Goal: Task Accomplishment & Management: Use online tool/utility

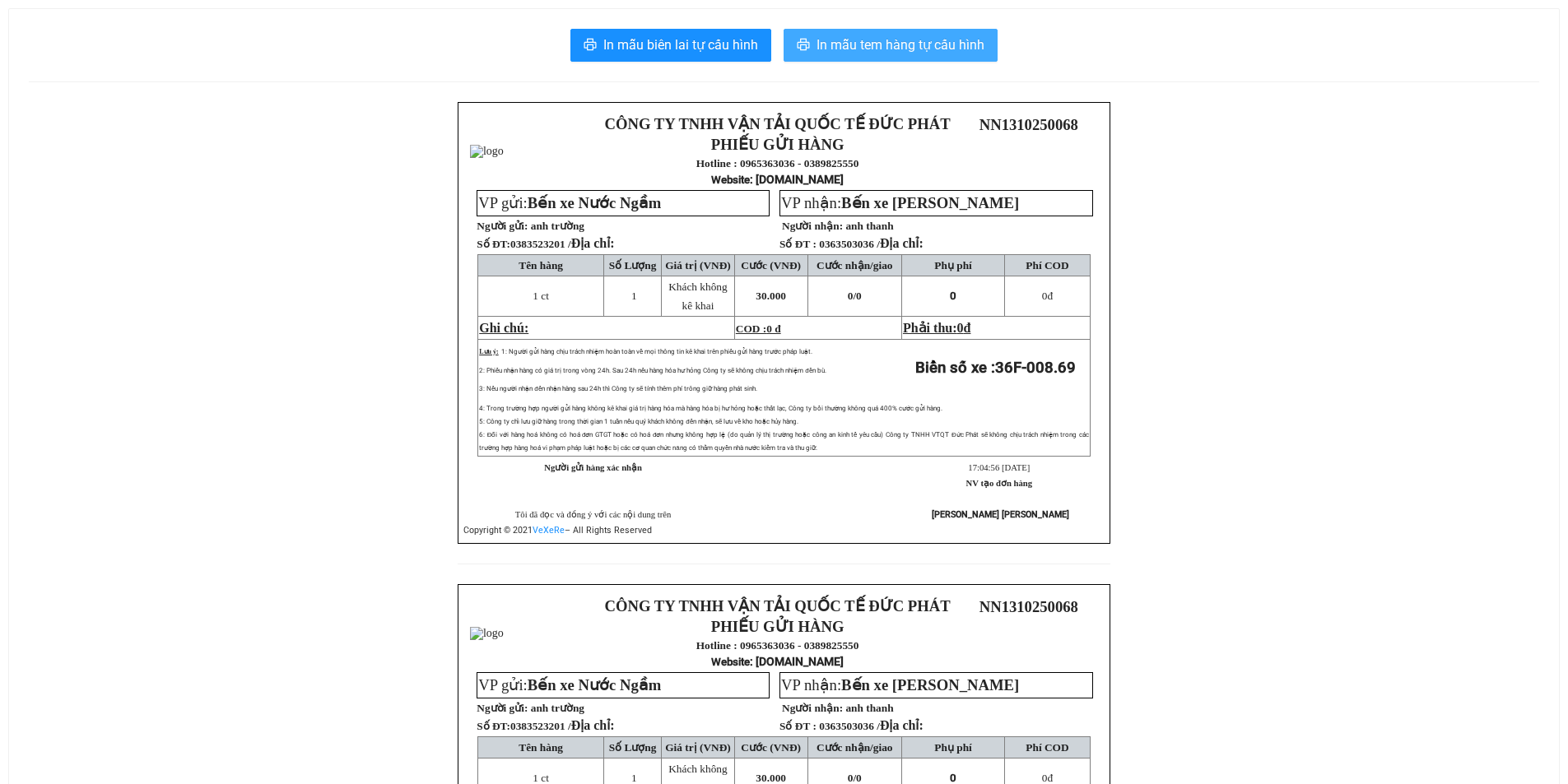
click at [949, 44] on span "In mẫu tem hàng tự cấu hình" at bounding box center [900, 45] width 168 height 20
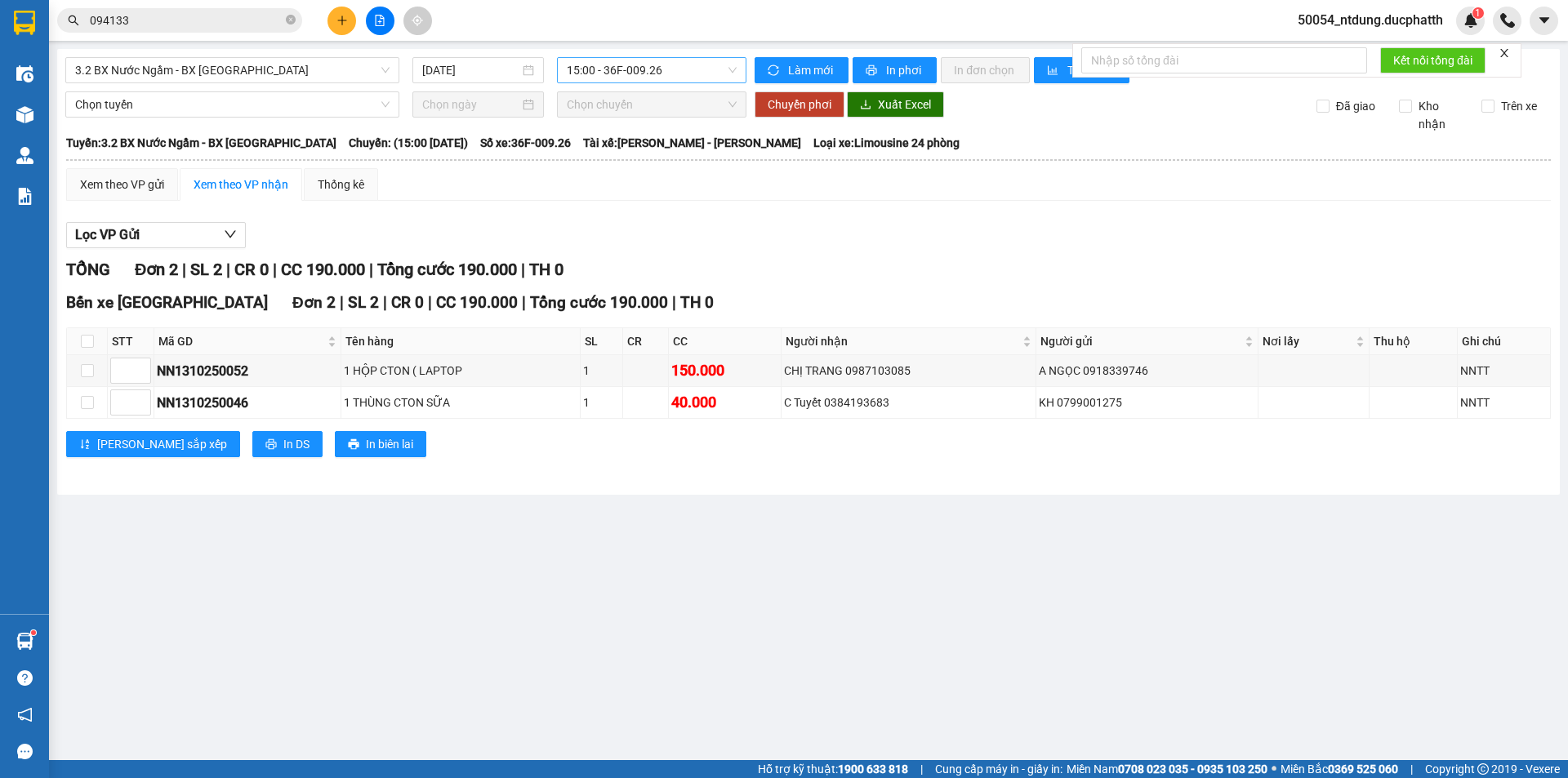
click at [619, 68] on span "15:00 - 36F-009.26" at bounding box center [652, 69] width 170 height 25
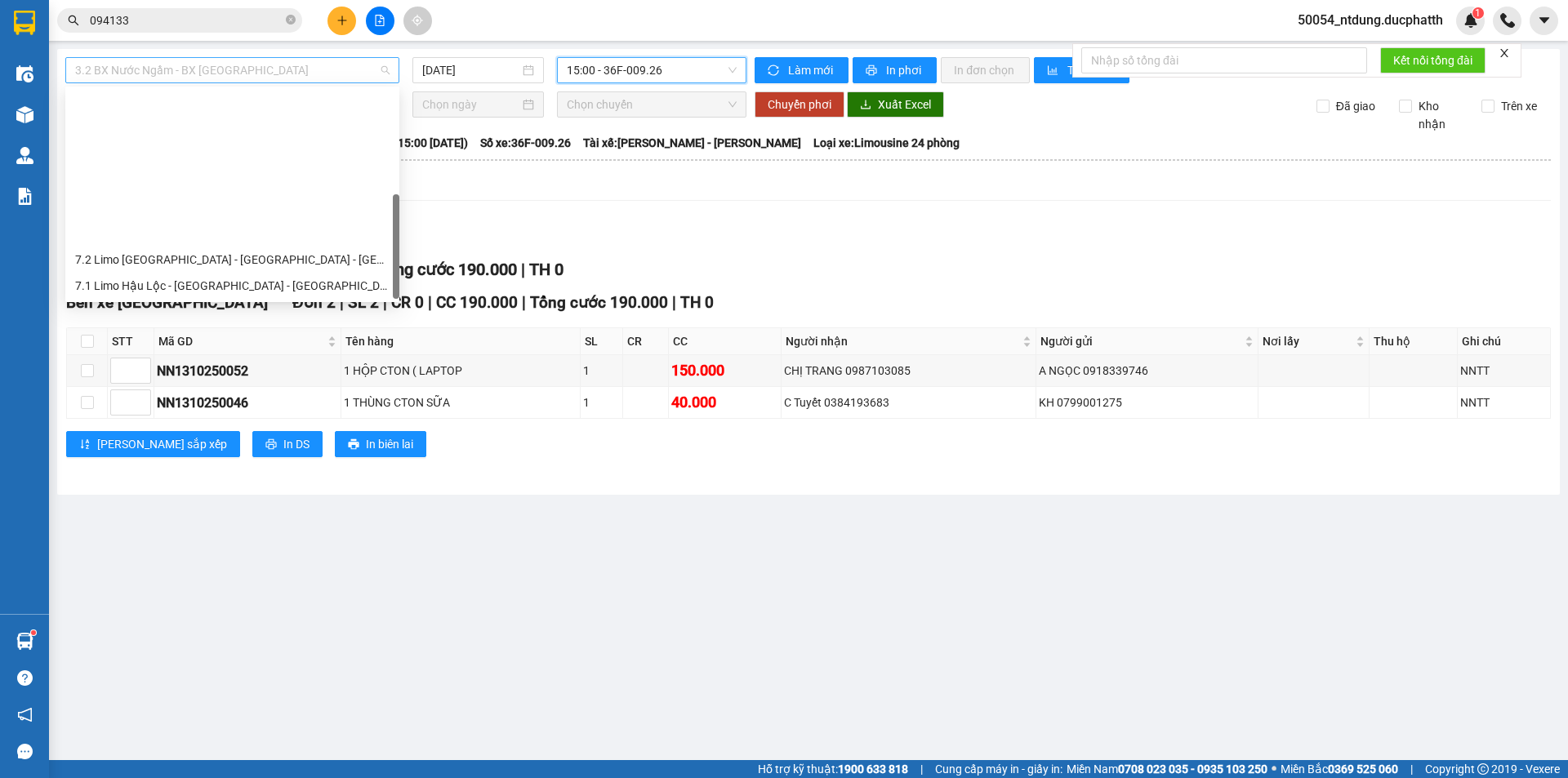
click at [267, 80] on span "3.2 BX Nước Ngầm - BX [GEOGRAPHIC_DATA]" at bounding box center [232, 69] width 314 height 25
click at [207, 407] on div "1.2 BX Nước Ngầm - BX Phía Tây" at bounding box center [232, 416] width 314 height 18
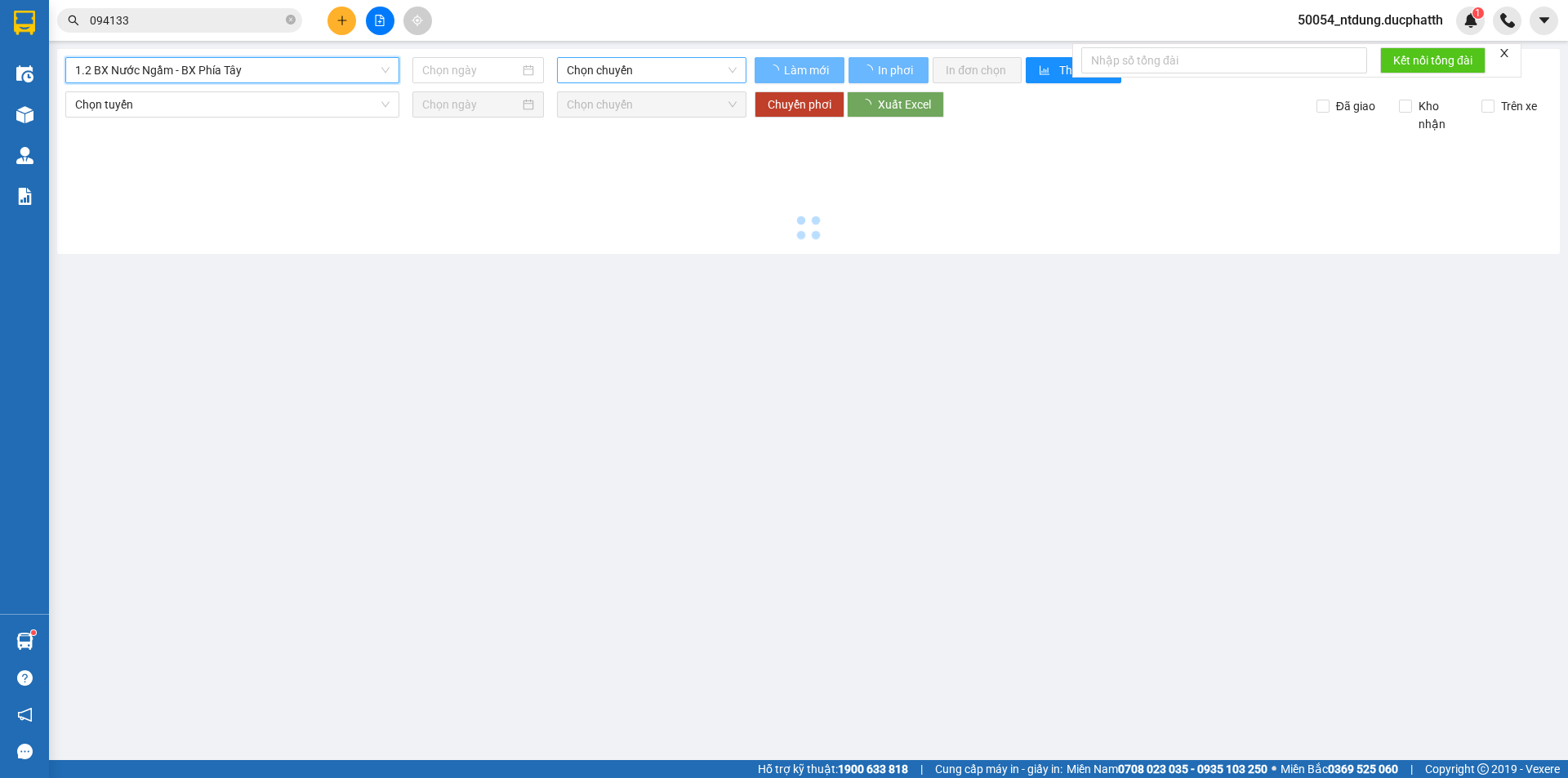
type input "[DATE]"
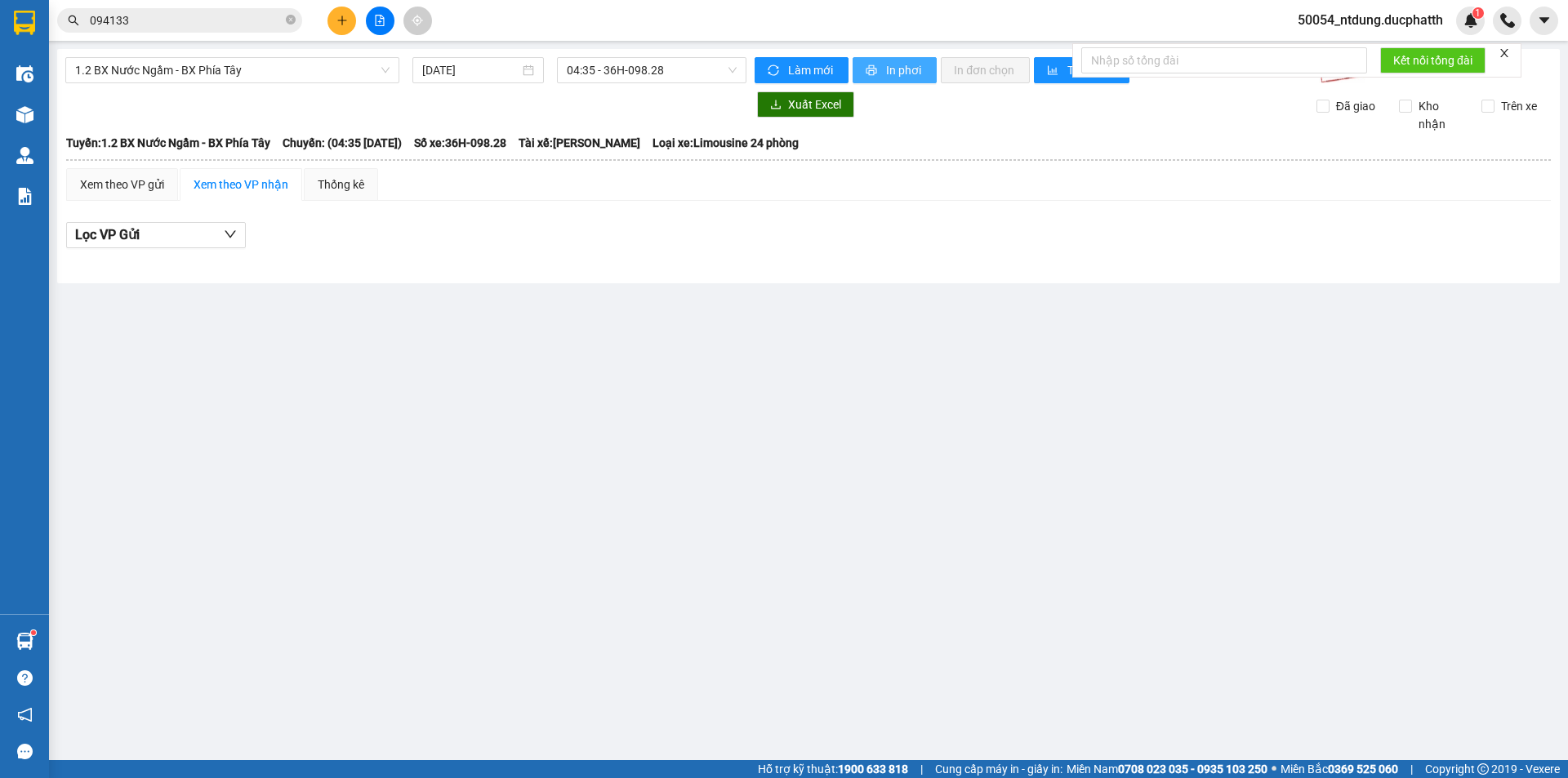
click at [899, 66] on span "In phơi" at bounding box center [905, 69] width 37 height 18
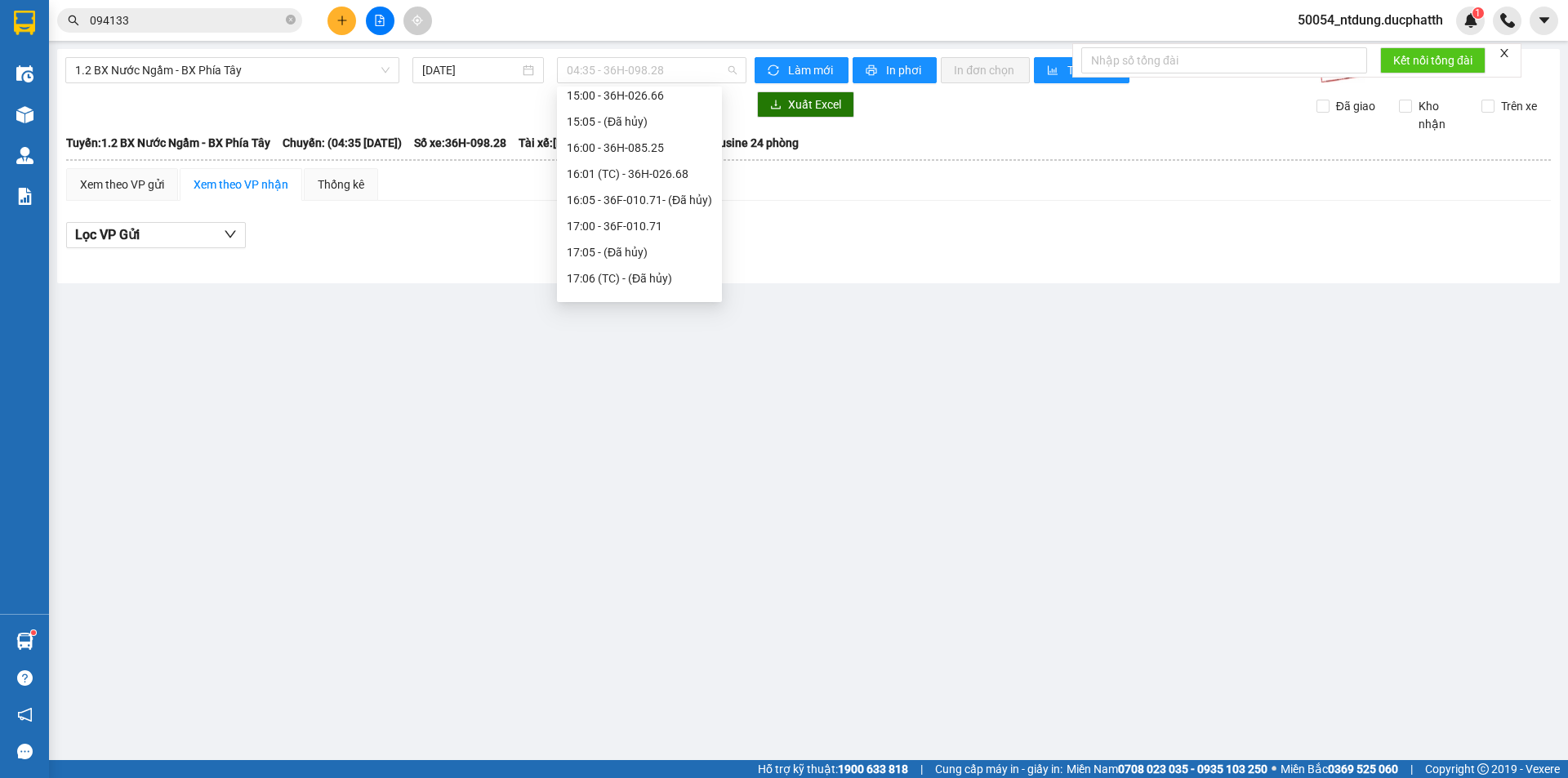
scroll to position [490, 0]
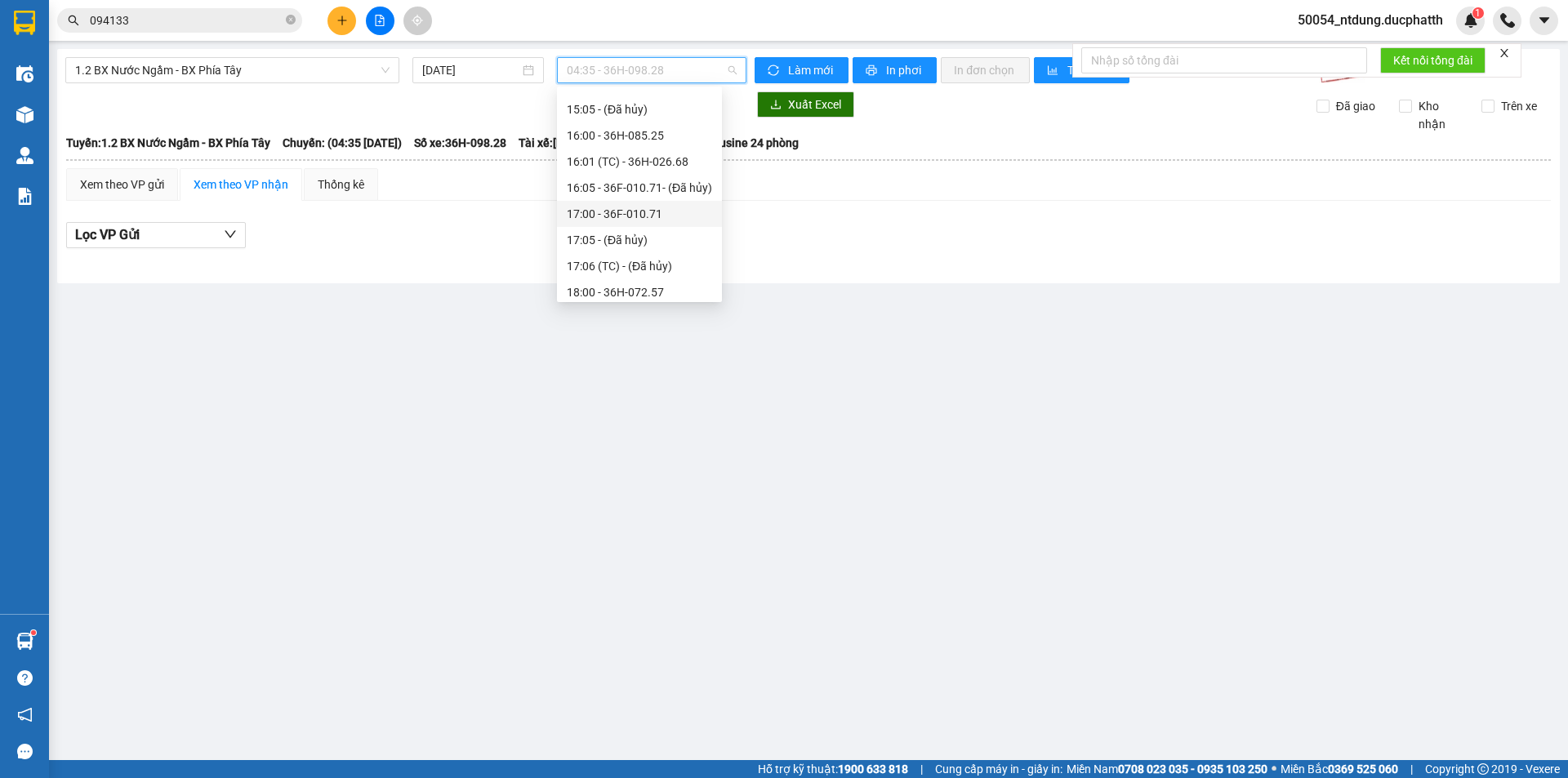
click at [643, 209] on div "17:00 - 36F-010.71" at bounding box center [640, 213] width 146 height 18
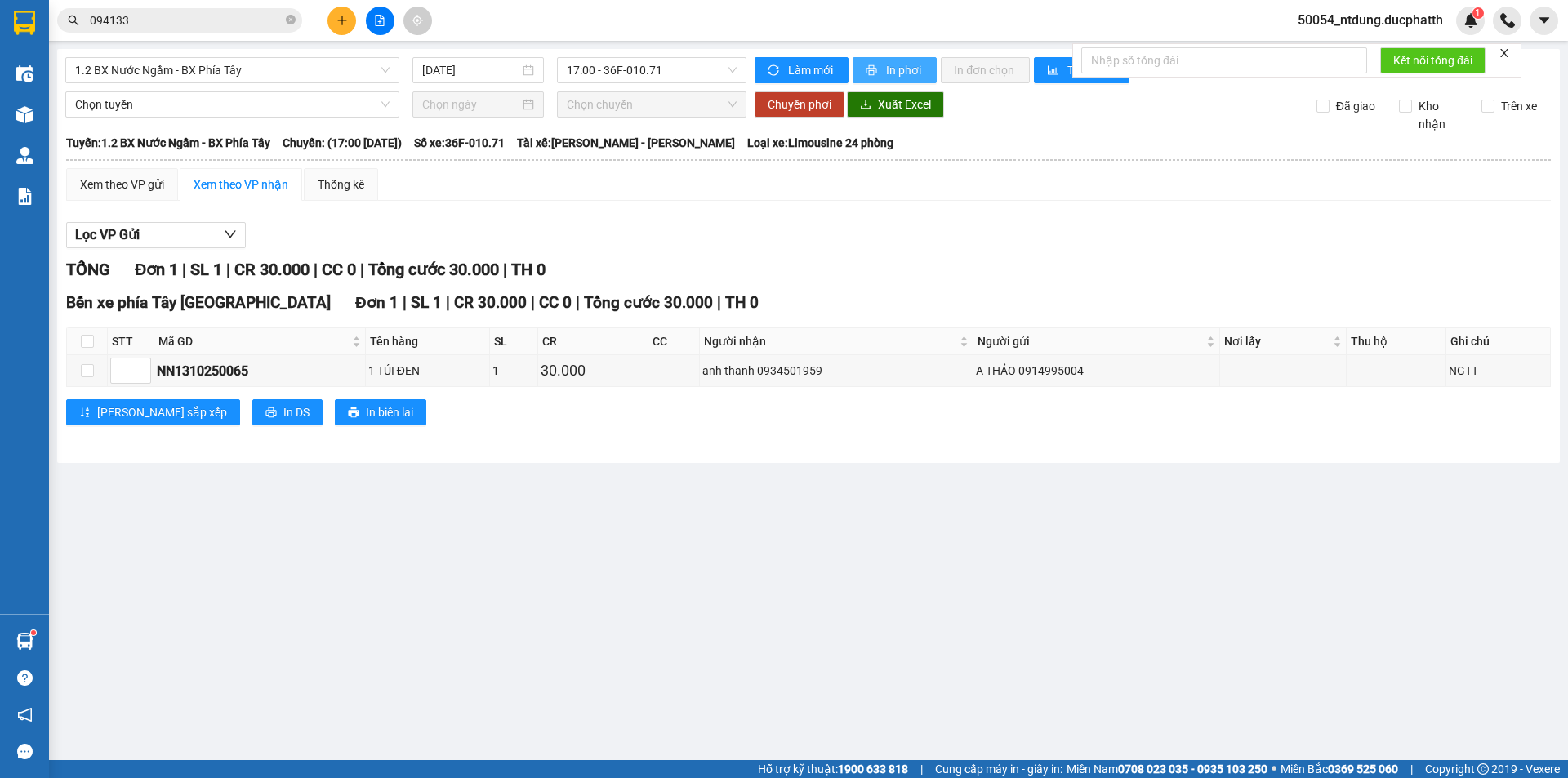
click at [874, 59] on button "In phơi" at bounding box center [894, 70] width 84 height 26
click at [670, 62] on span "17:00 - 36F-010.71" at bounding box center [652, 69] width 170 height 25
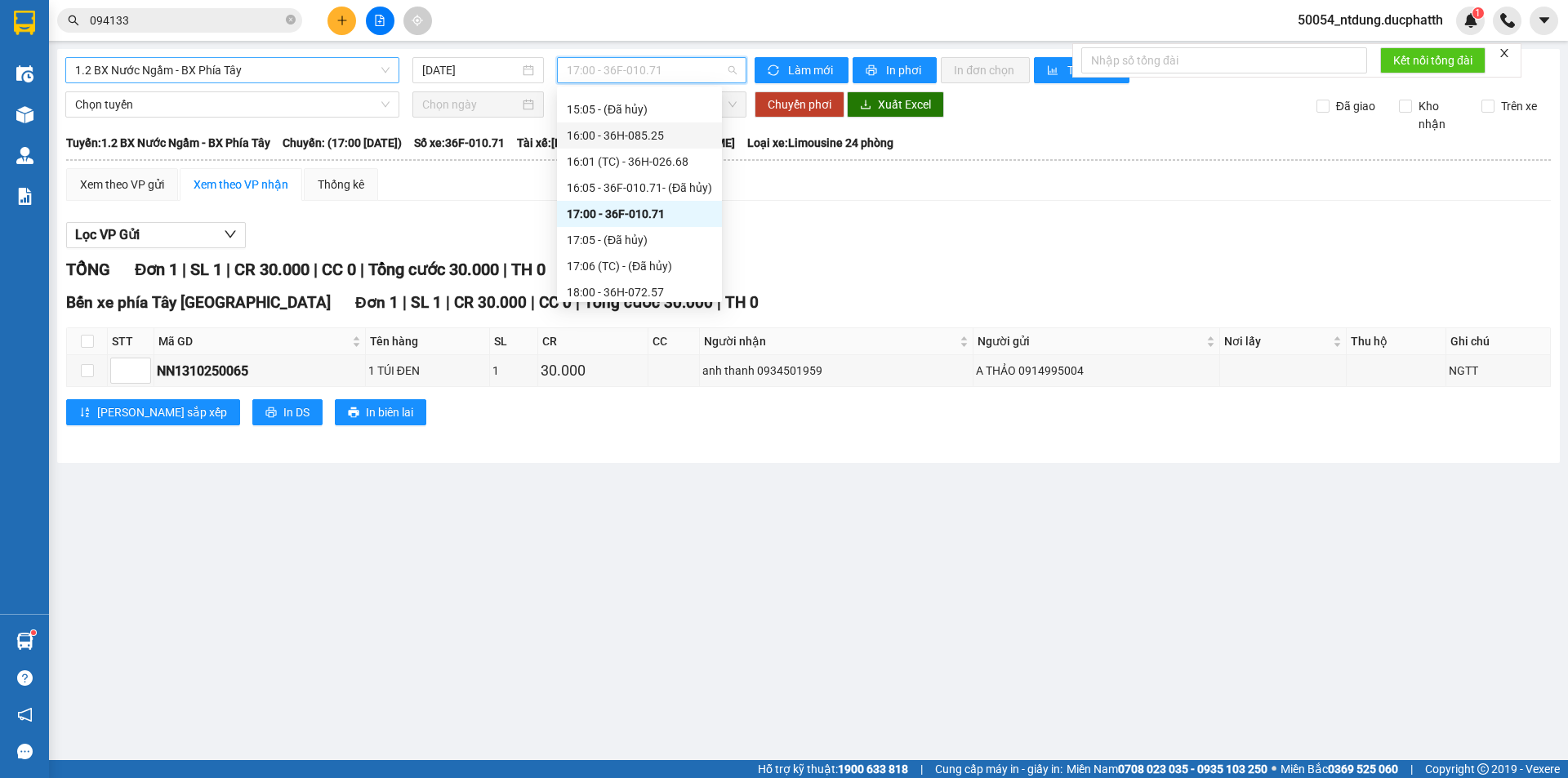
click at [255, 69] on span "1.2 BX Nước Ngầm - BX Phía Tây" at bounding box center [232, 69] width 314 height 25
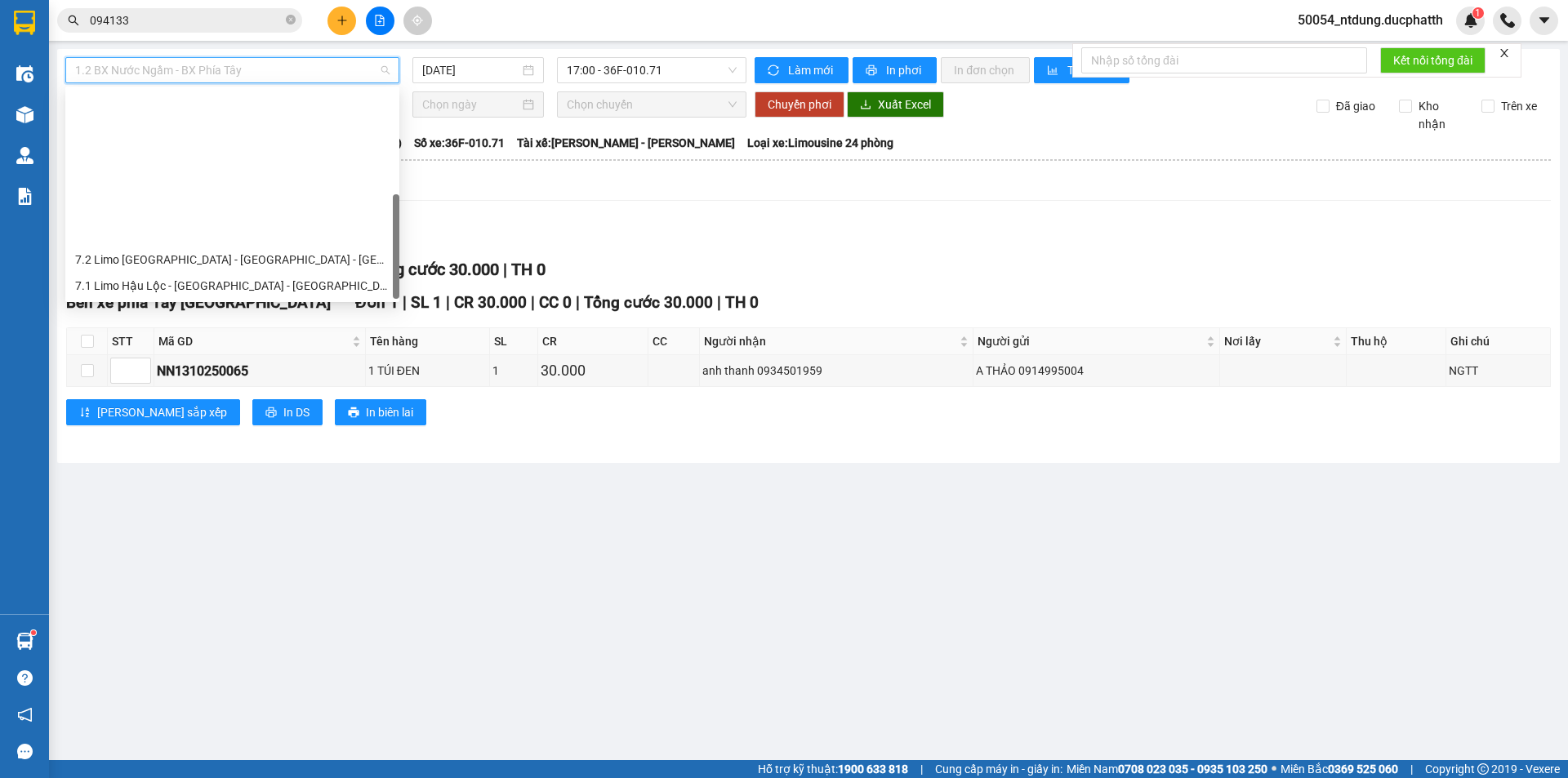
click at [241, 382] on div "3.2 BX Nước Ngầm - BX [GEOGRAPHIC_DATA]" at bounding box center [232, 390] width 314 height 18
type input "[DATE]"
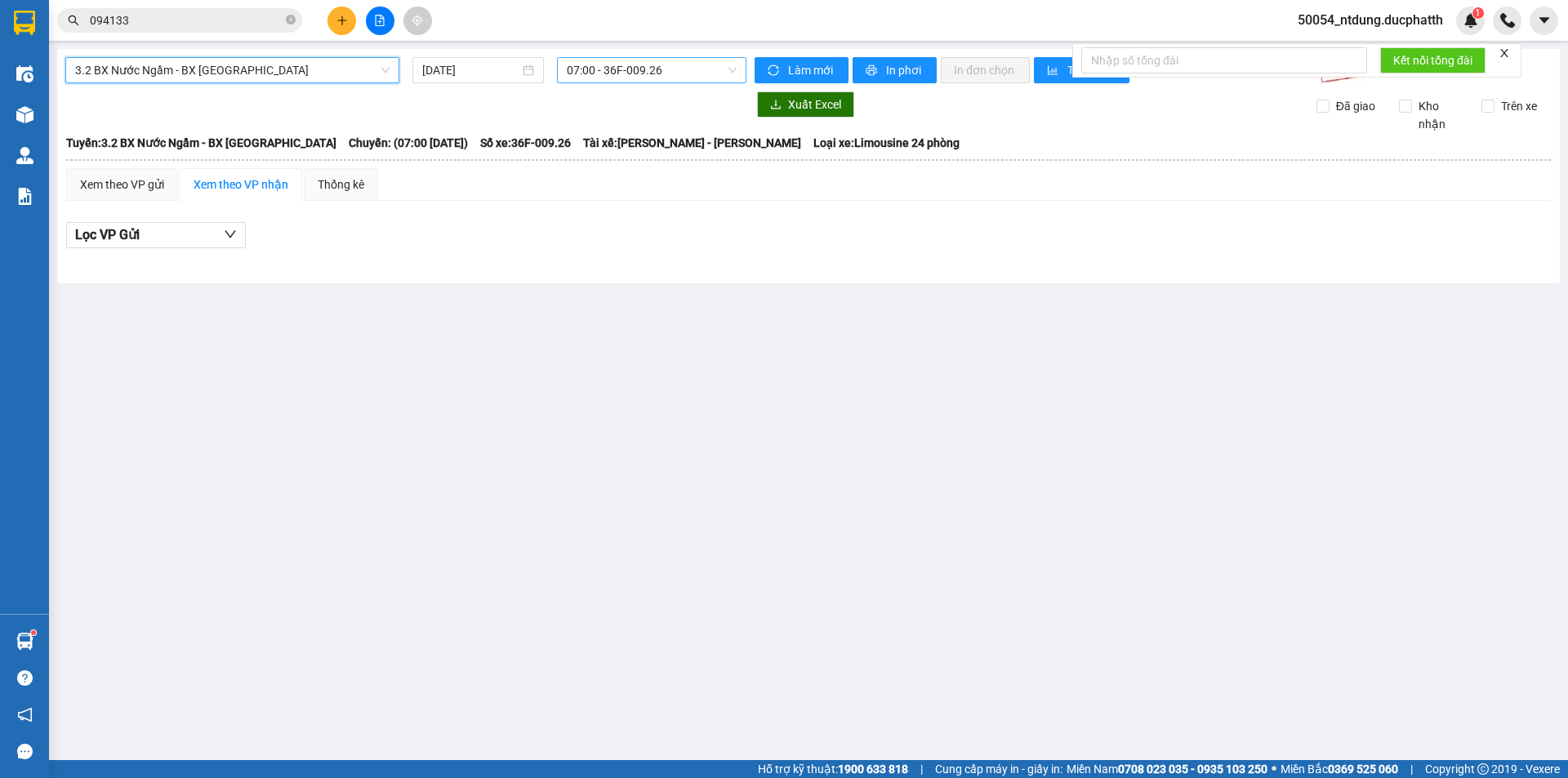
click at [640, 64] on span "07:00 - 36F-009.26" at bounding box center [652, 69] width 170 height 25
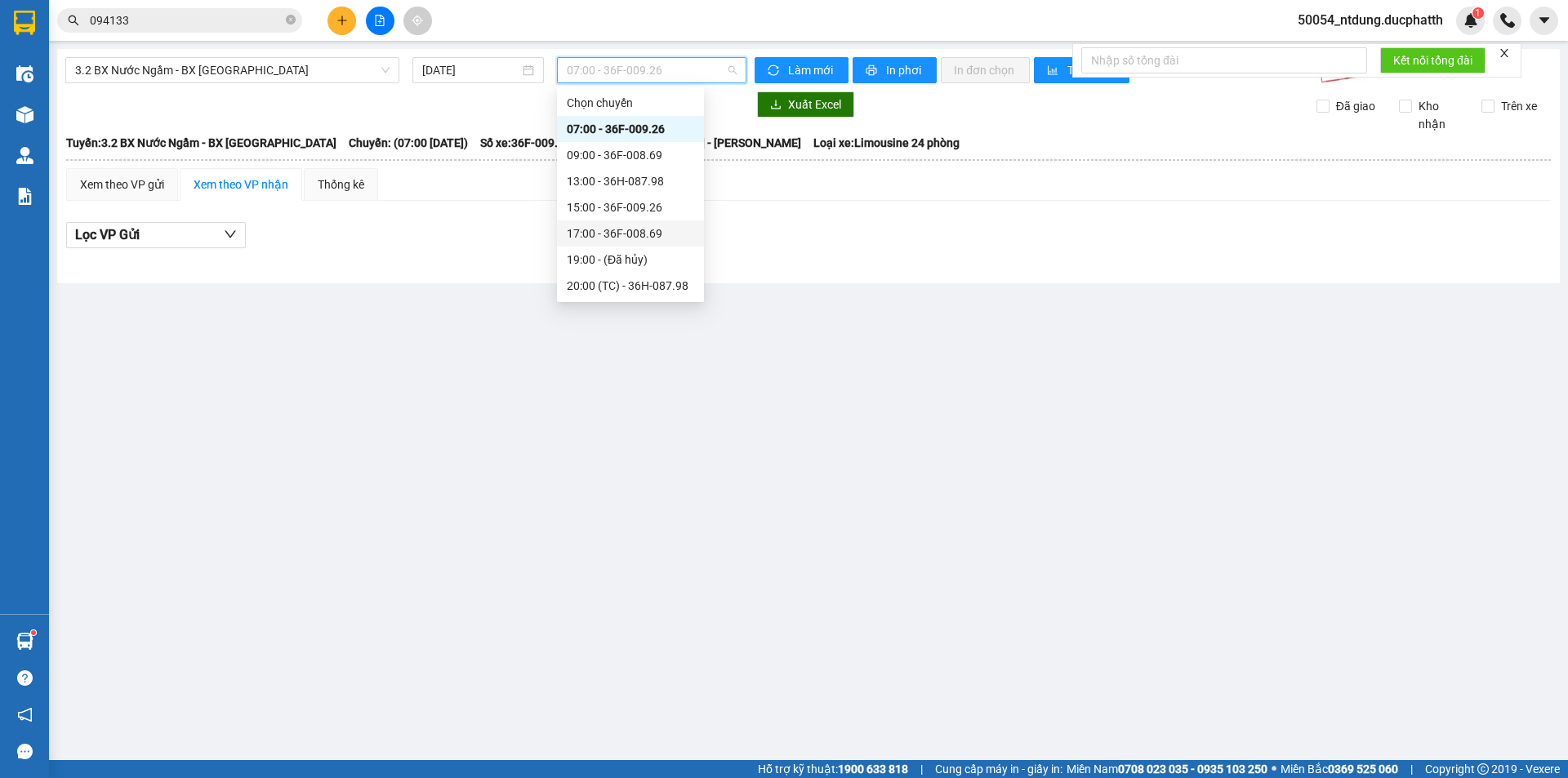
click at [627, 230] on div "17:00 - 36F-008.69" at bounding box center [631, 233] width 127 height 18
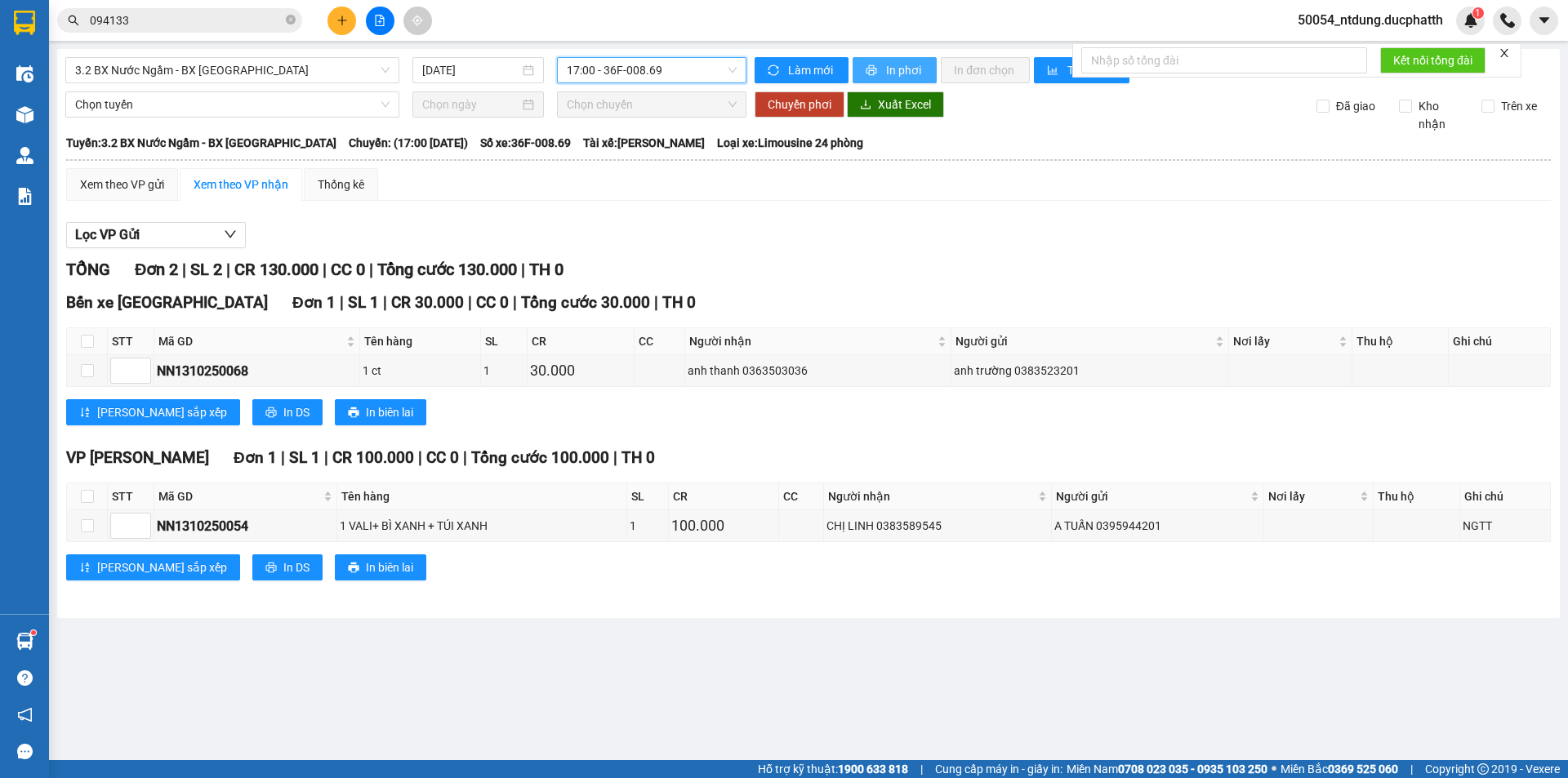
click at [895, 68] on span "In phơi" at bounding box center [905, 69] width 37 height 18
